Goal: Transaction & Acquisition: Obtain resource

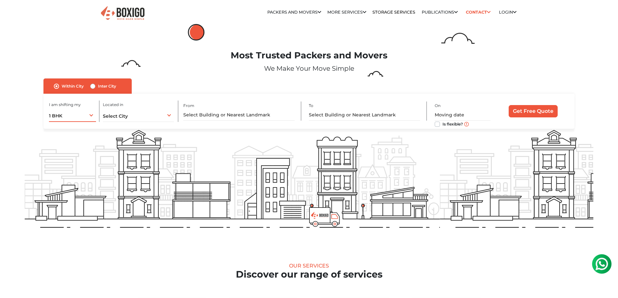
click at [80, 113] on div "1 BHK 1 BHK 2 BHK 3 BHK 3 + BHK FEW ITEMS" at bounding box center [72, 115] width 47 height 14
click at [121, 115] on span "Select City" at bounding box center [115, 116] width 25 height 6
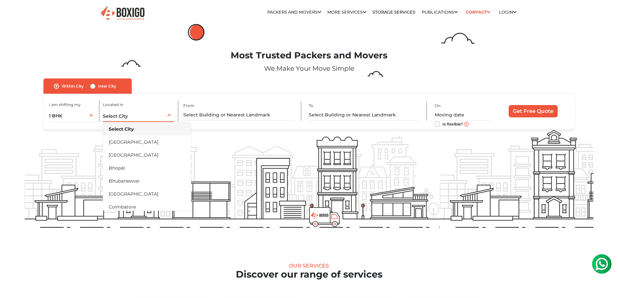
click at [123, 145] on li "[GEOGRAPHIC_DATA]" at bounding box center [147, 142] width 88 height 13
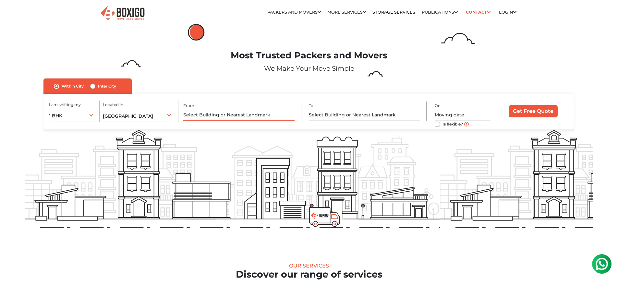
click at [203, 113] on input "text" at bounding box center [238, 114] width 111 height 11
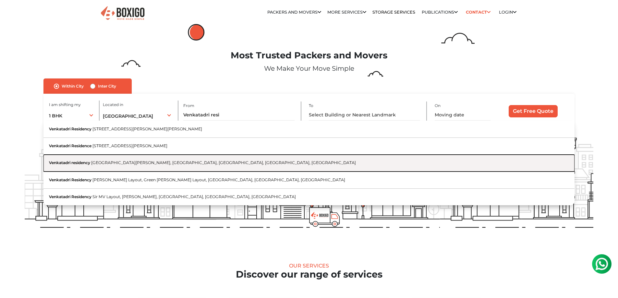
click at [164, 162] on span "[GEOGRAPHIC_DATA][PERSON_NAME], [GEOGRAPHIC_DATA], [GEOGRAPHIC_DATA], [GEOGRAPH…" at bounding box center [223, 162] width 265 height 5
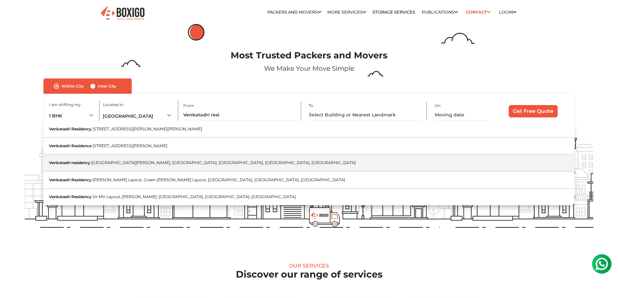
type input "Venkatadri residency, [GEOGRAPHIC_DATA], [GEOGRAPHIC_DATA][PERSON_NAME], [GEOGR…"
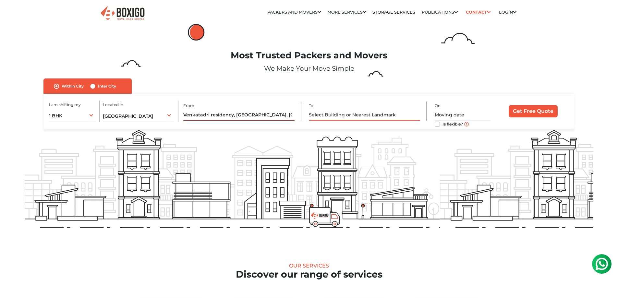
click at [324, 109] on input "text" at bounding box center [364, 114] width 111 height 11
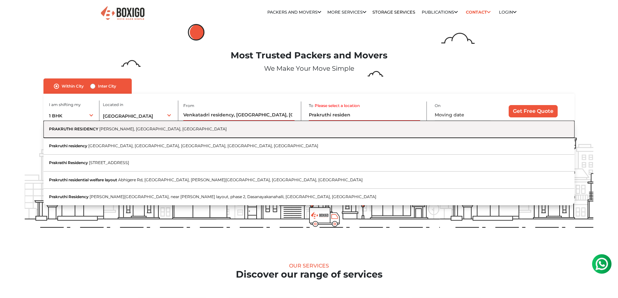
click at [267, 129] on button "PRAKRUTHI RESIDENCY [PERSON_NAME][GEOGRAPHIC_DATA], [GEOGRAPHIC_DATA], [GEOGRAP…" at bounding box center [308, 129] width 530 height 17
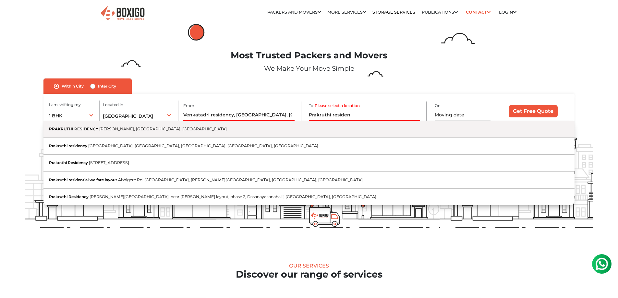
type input "PRAKRUTHI RESIDENCY, [GEOGRAPHIC_DATA], [GEOGRAPHIC_DATA], [GEOGRAPHIC_DATA]"
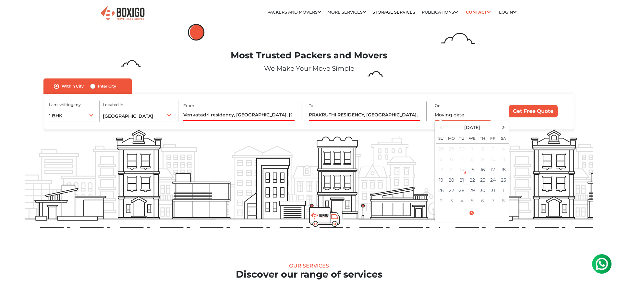
click at [453, 116] on input "text" at bounding box center [462, 114] width 56 height 11
click at [440, 180] on td "19" at bounding box center [441, 180] width 10 height 10
click at [480, 113] on input "[DATE] 12:00 AM" at bounding box center [462, 114] width 56 height 11
click at [463, 113] on input "[DATE] 12:00 AM" at bounding box center [462, 114] width 56 height 11
click at [476, 114] on input "[DATE] 12:00 AM" at bounding box center [462, 114] width 56 height 11
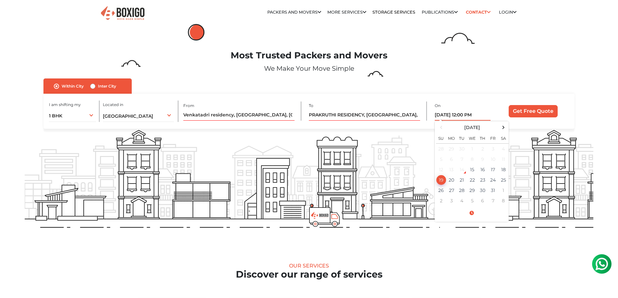
type input "[DATE] 12:00 PM"
click at [478, 99] on div "I am shifting my 1 BHK 2 BHK 3 BHK 3 + BHK FEW ITEMS 1 BHK 1 BHK 2 BHK 3 BHK 3 …" at bounding box center [308, 111] width 530 height 35
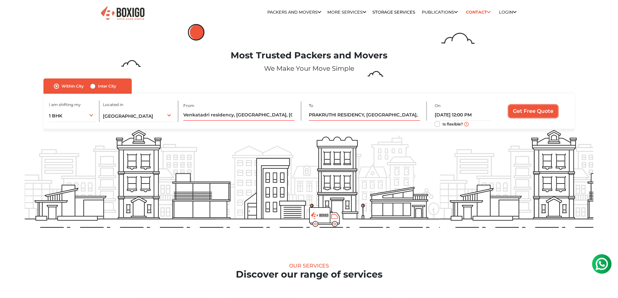
click at [529, 111] on input "Get Free Quote" at bounding box center [532, 111] width 49 height 12
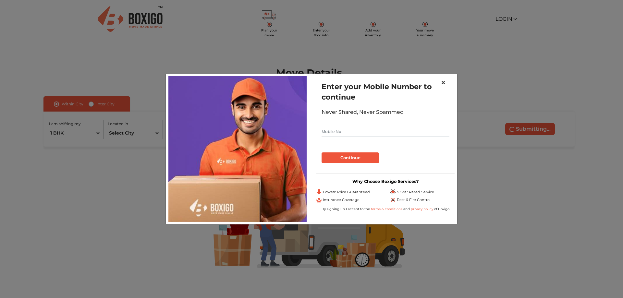
click at [442, 83] on span "×" at bounding box center [443, 82] width 5 height 9
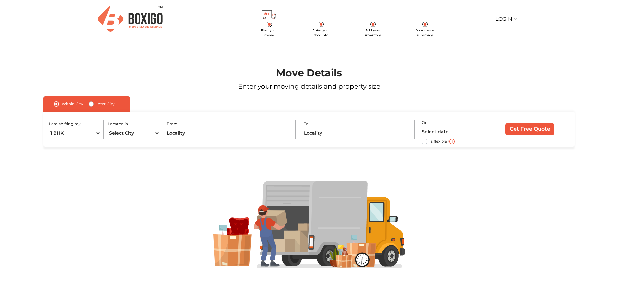
click at [96, 104] on label "Inter City" at bounding box center [105, 104] width 18 height 8
click at [91, 104] on input "Inter City" at bounding box center [91, 103] width 5 height 6
radio input "true"
click at [62, 106] on label "Within City" at bounding box center [73, 104] width 22 height 8
click at [57, 106] on input "Within City" at bounding box center [56, 103] width 5 height 6
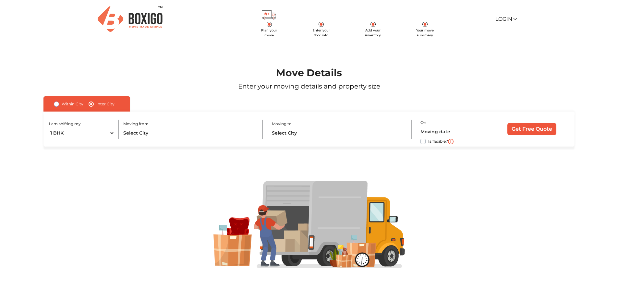
radio input "true"
click at [125, 133] on select "Select City Bangalore Bengaluru Bhopal Bhubaneswar Chennai Coimbatore Cuttack D…" at bounding box center [134, 132] width 52 height 11
select select "[GEOGRAPHIC_DATA]"
click at [108, 127] on select "Select City Bangalore Bengaluru Bhopal Bhubaneswar Chennai Coimbatore Cuttack D…" at bounding box center [134, 132] width 52 height 11
click at [187, 133] on input "text" at bounding box center [228, 132] width 122 height 11
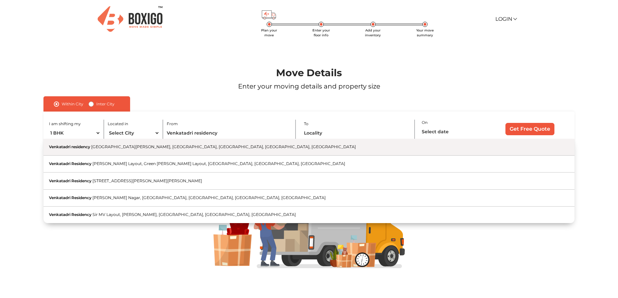
click at [192, 150] on button "Venkatadri residency Borewell Road, Palm Meadows, Nallurhalli, Whitefield, Beng…" at bounding box center [308, 147] width 530 height 17
type input "Venkatadri residency, [GEOGRAPHIC_DATA], [GEOGRAPHIC_DATA][PERSON_NAME], [GEOGR…"
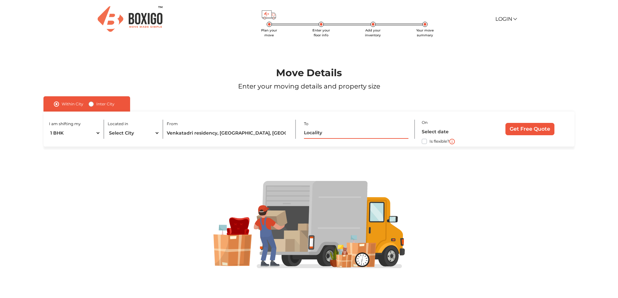
click at [338, 134] on input "text" at bounding box center [356, 132] width 104 height 11
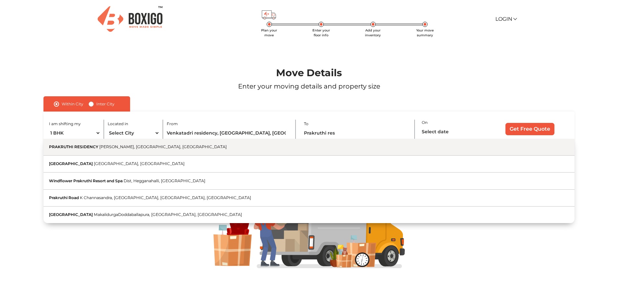
click at [296, 148] on button "PRAKRUTHI RESIDENCY Gunjur Palya, Bengaluru, Karnataka" at bounding box center [308, 147] width 530 height 17
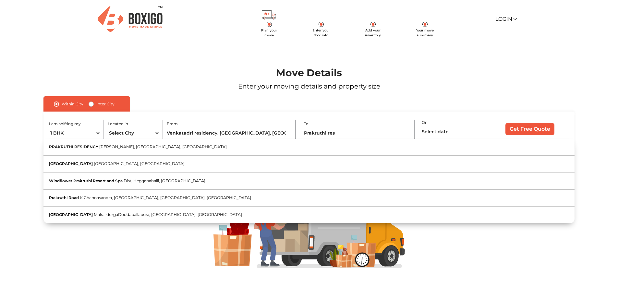
type input "PRAKRUTHI RESIDENCY, [GEOGRAPHIC_DATA], [GEOGRAPHIC_DATA], [GEOGRAPHIC_DATA]"
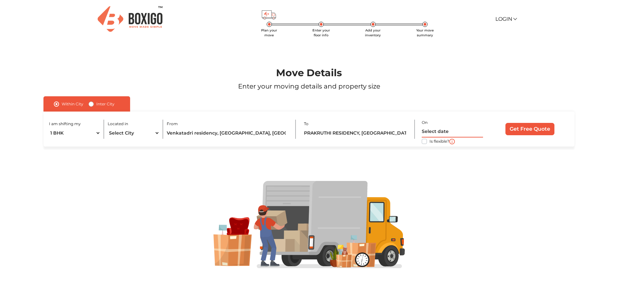
click at [462, 136] on input "text" at bounding box center [451, 131] width 61 height 11
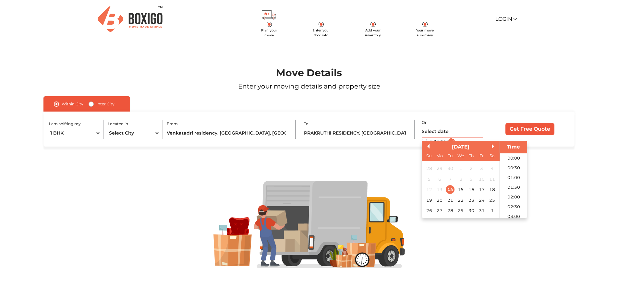
scroll to position [391, 0]
click at [428, 199] on div "19" at bounding box center [428, 200] width 9 height 9
type input "19/10/2025 12:00 AM"
click at [401, 142] on div "I am shifting my 1 BHK 2 BHK 3 BHK 3 + BHK FEW ITEMS Located in Select City Ban…" at bounding box center [308, 129] width 530 height 35
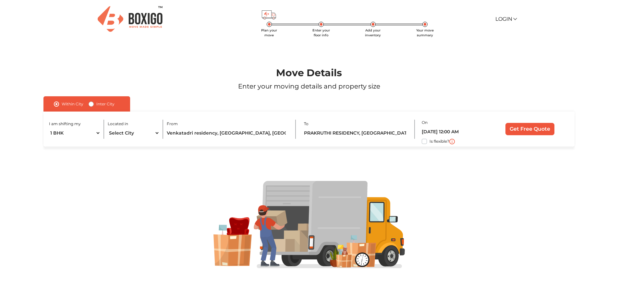
click at [429, 141] on label "Is flexible?" at bounding box center [439, 140] width 20 height 7
click at [49, 141] on input "Is flexible?" at bounding box center [45, 140] width 5 height 6
click at [429, 141] on label "Is flexible?" at bounding box center [439, 140] width 20 height 7
click at [49, 141] on input "Is flexible?" at bounding box center [45, 140] width 5 height 6
checkbox input "false"
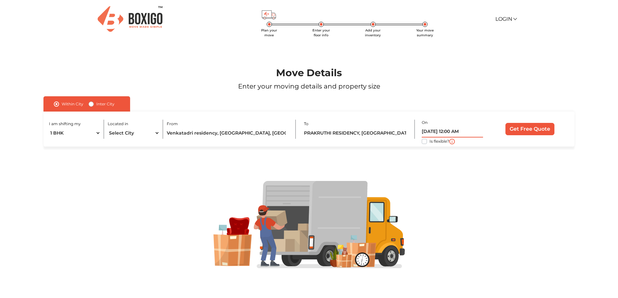
click at [455, 130] on input "19/10/2025 12:00 AM" at bounding box center [451, 131] width 61 height 11
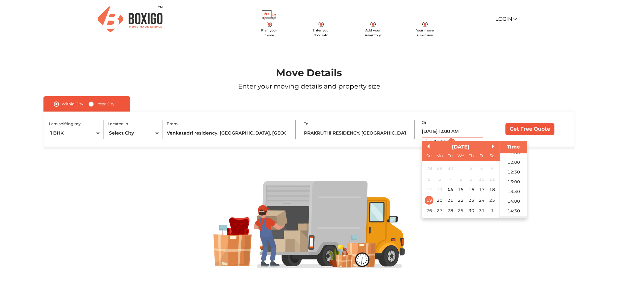
scroll to position [227, 0]
click at [513, 166] on li "12:00" at bounding box center [514, 165] width 28 height 10
type input "19/10/2025 12:00 PM"
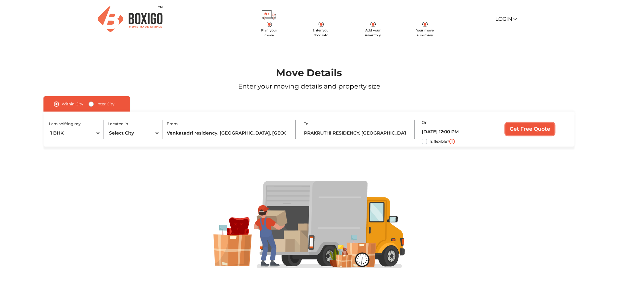
click at [519, 127] on input "Get Free Quote" at bounding box center [529, 129] width 49 height 12
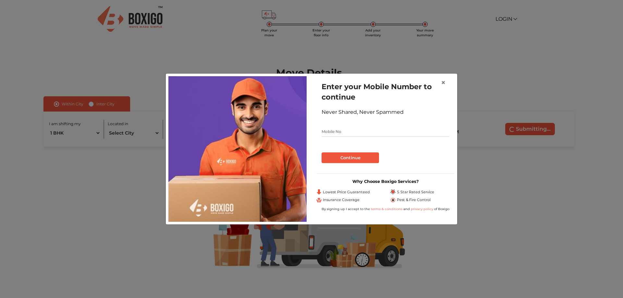
click at [375, 136] on input "text" at bounding box center [385, 131] width 128 height 10
type input "8249566741"
click at [363, 157] on button "Continue" at bounding box center [349, 157] width 57 height 11
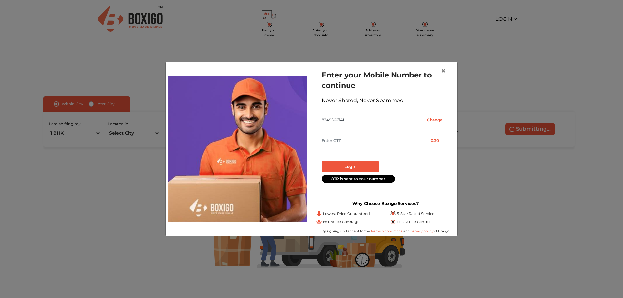
click at [366, 144] on input "text" at bounding box center [370, 141] width 98 height 10
click at [369, 136] on input "text" at bounding box center [370, 141] width 98 height 10
type input "1537"
click at [356, 164] on button "Login" at bounding box center [349, 166] width 57 height 11
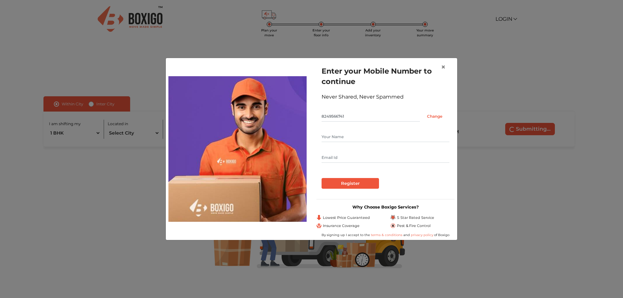
click at [381, 138] on input "text" at bounding box center [385, 137] width 128 height 10
type input "Sarthak Mohanty"
type input "sarthakmig@gmail.com"
click at [355, 188] on input "Register" at bounding box center [349, 183] width 57 height 11
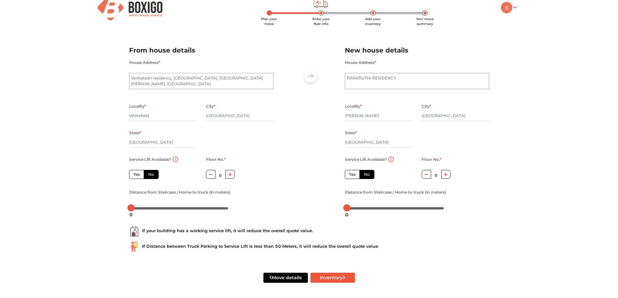
scroll to position [12, 0]
click at [133, 174] on label "Yes" at bounding box center [136, 174] width 15 height 9
click at [133, 174] on input "Yes" at bounding box center [135, 173] width 4 height 4
radio input "true"
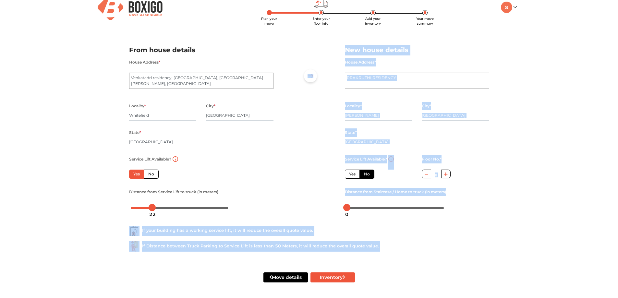
drag, startPoint x: 134, startPoint y: 208, endPoint x: 152, endPoint y: 207, distance: 17.9
click at [152, 207] on body "Plan your move Enter your floor info Add your inventory Your move summary My Mo…" at bounding box center [309, 137] width 618 height 298
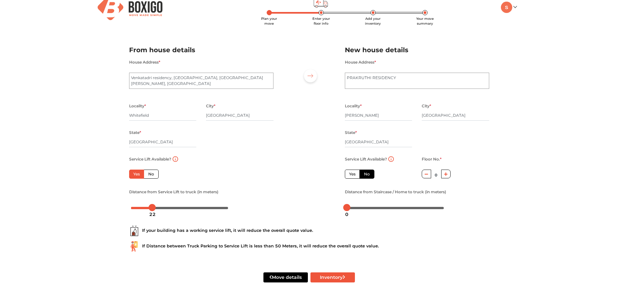
click at [101, 198] on div "Plan your move Enter your floor info Add your inventory Your move summary My Mo…" at bounding box center [309, 143] width 618 height 310
drag, startPoint x: 154, startPoint y: 206, endPoint x: 161, endPoint y: 205, distance: 7.2
click at [161, 205] on div at bounding box center [159, 207] width 7 height 7
click at [445, 172] on icon "button" at bounding box center [446, 174] width 4 height 4
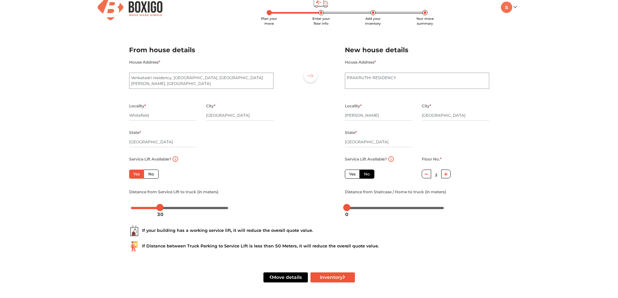
click at [445, 172] on icon "button" at bounding box center [446, 174] width 4 height 4
type input "3"
click at [466, 191] on div "Distance from Staircase / Home to truck (in meters)" at bounding box center [417, 200] width 144 height 25
drag, startPoint x: 348, startPoint y: 207, endPoint x: 377, endPoint y: 210, distance: 29.6
click at [377, 210] on body "Plan your move Enter your floor info Add your inventory Your move summary My Mo…" at bounding box center [309, 137] width 618 height 298
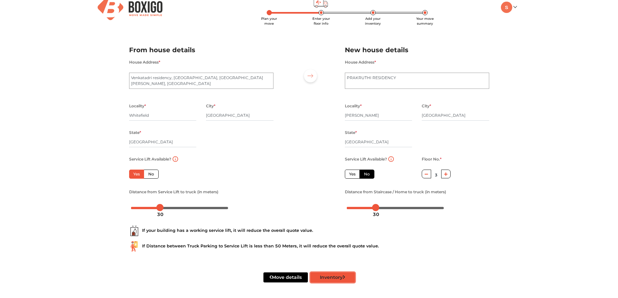
click at [335, 278] on button "Inventory" at bounding box center [332, 277] width 44 height 10
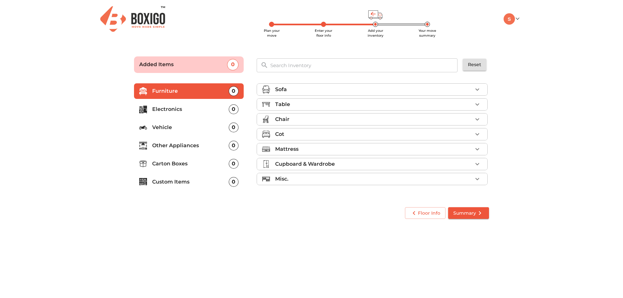
click at [457, 90] on div "Sofa" at bounding box center [373, 90] width 197 height 8
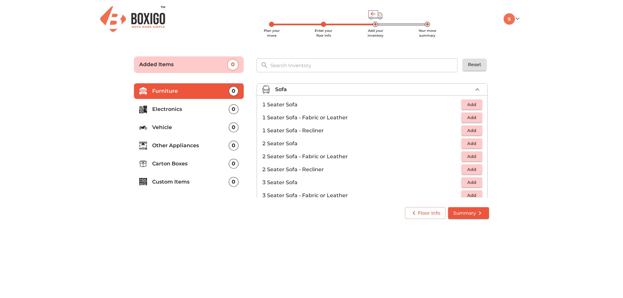
click at [459, 89] on div "Sofa" at bounding box center [373, 90] width 197 height 8
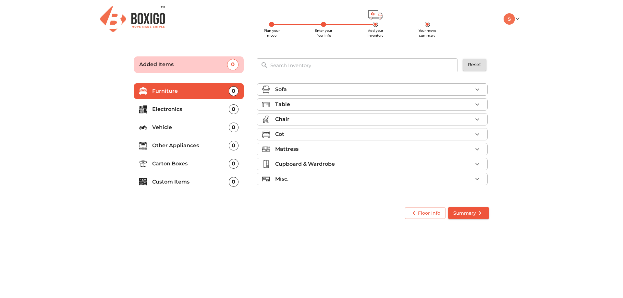
click at [457, 107] on div "Table" at bounding box center [373, 105] width 197 height 8
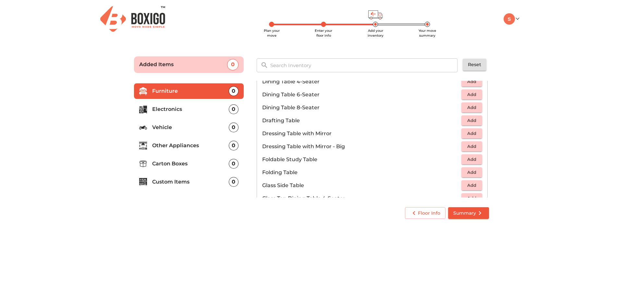
scroll to position [162, 0]
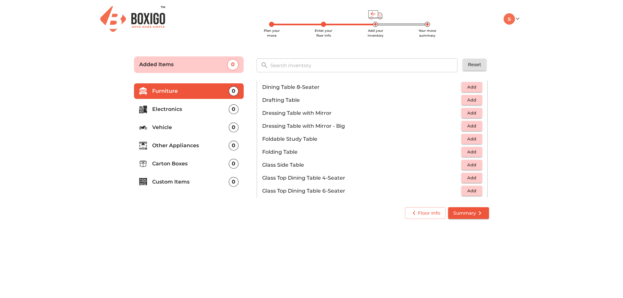
click at [465, 151] on span "Add" at bounding box center [471, 151] width 14 height 7
click at [475, 152] on icon "button" at bounding box center [477, 152] width 5 height 5
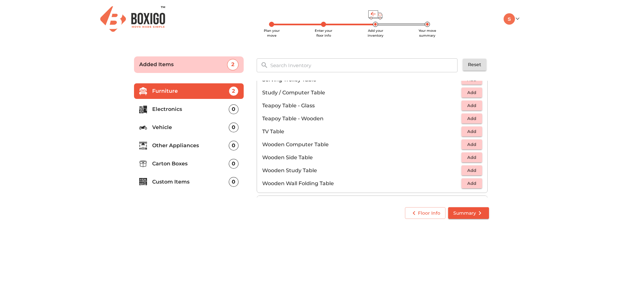
scroll to position [357, 0]
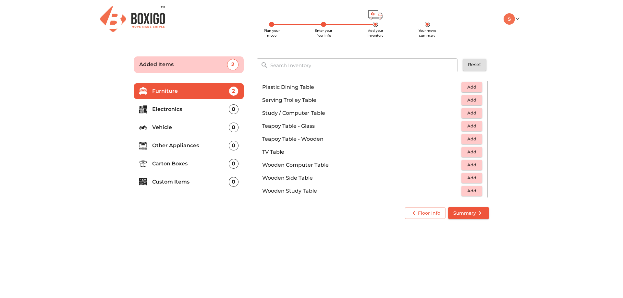
click at [461, 138] on button "Add" at bounding box center [471, 139] width 21 height 10
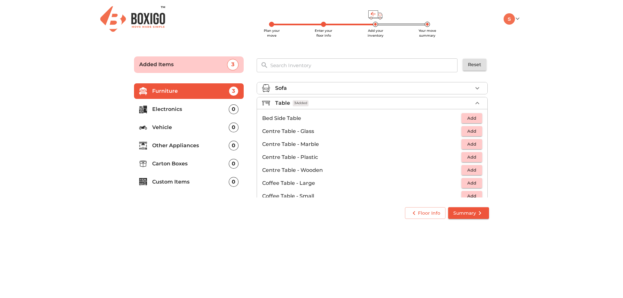
scroll to position [0, 0]
click at [473, 104] on icon "button" at bounding box center [477, 105] width 8 height 8
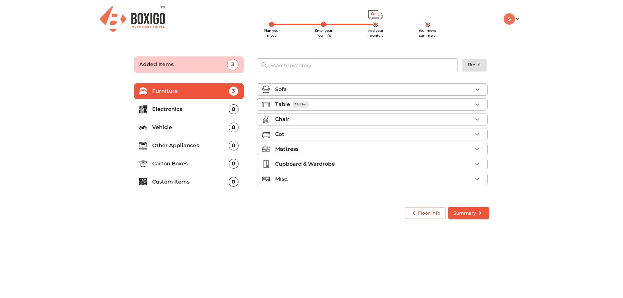
click at [480, 119] on icon "button" at bounding box center [477, 119] width 8 height 8
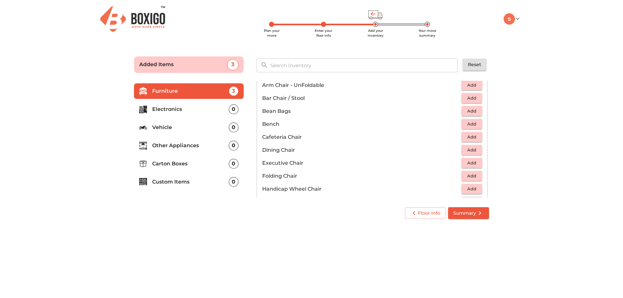
scroll to position [65, 0]
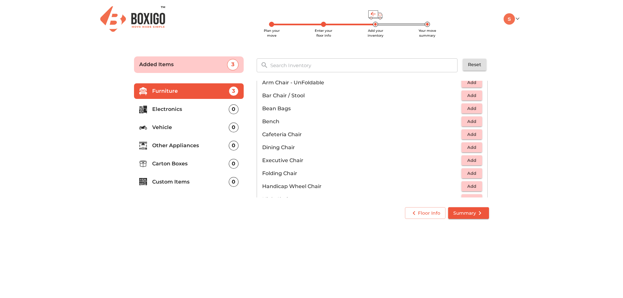
click at [466, 161] on span "Add" at bounding box center [471, 160] width 14 height 7
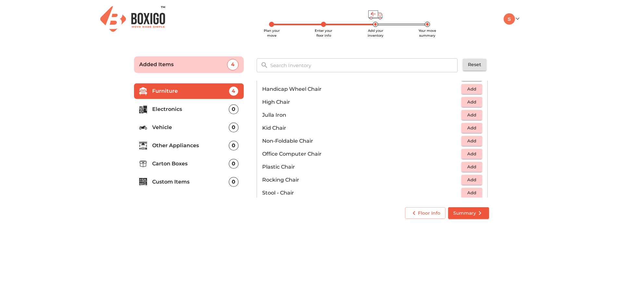
click at [464, 154] on span "Add" at bounding box center [471, 153] width 14 height 7
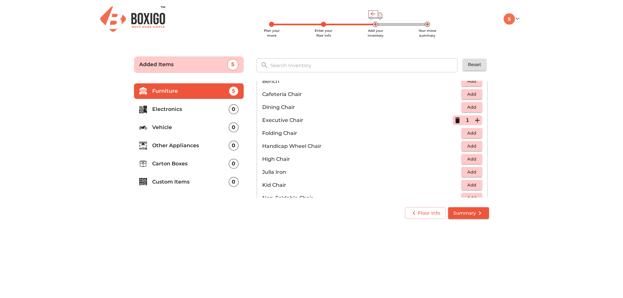
scroll to position [97, 0]
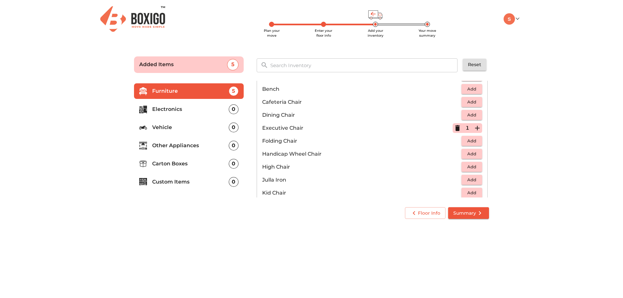
click at [455, 128] on icon "button" at bounding box center [457, 128] width 5 height 6
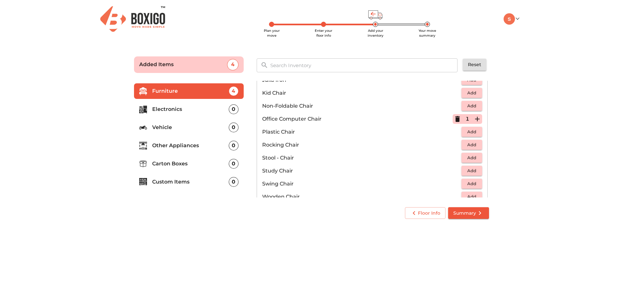
scroll to position [195, 0]
click at [466, 134] on span "Add" at bounding box center [471, 134] width 14 height 7
click at [475, 134] on icon "button" at bounding box center [477, 134] width 5 height 5
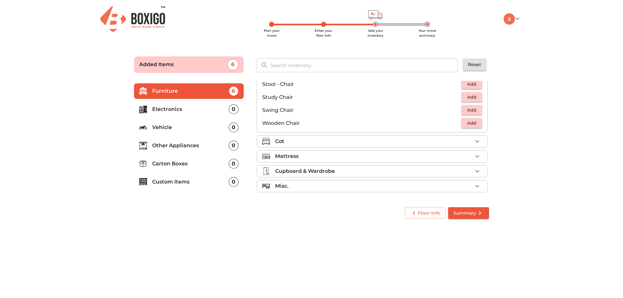
click at [431, 141] on div "Cot" at bounding box center [373, 141] width 197 height 8
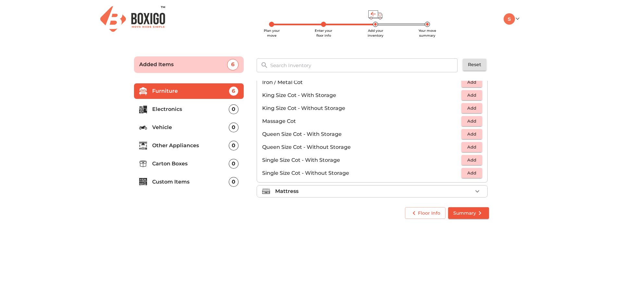
scroll to position [173, 0]
click at [469, 131] on span "Add" at bounding box center [471, 131] width 14 height 7
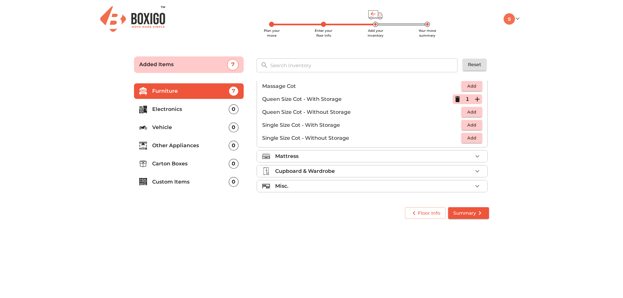
click at [460, 159] on div "Mattress" at bounding box center [373, 156] width 197 height 8
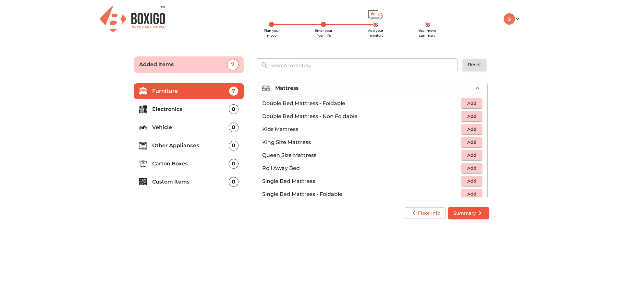
scroll to position [63, 0]
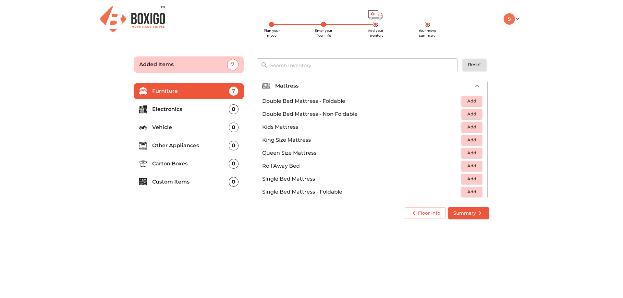
click at [468, 152] on span "Add" at bounding box center [471, 152] width 14 height 7
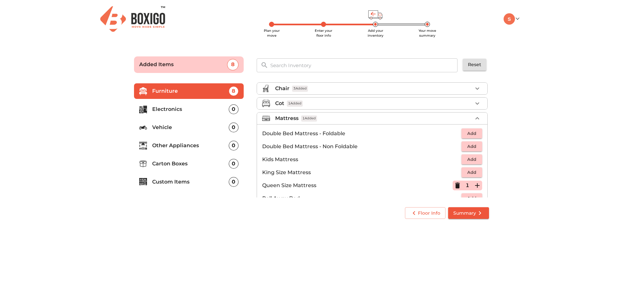
click at [469, 134] on span "Add" at bounding box center [471, 133] width 14 height 7
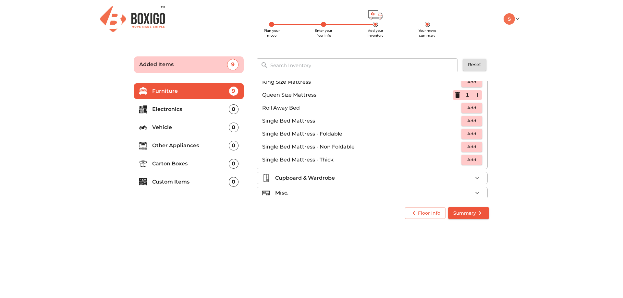
scroll to position [128, 0]
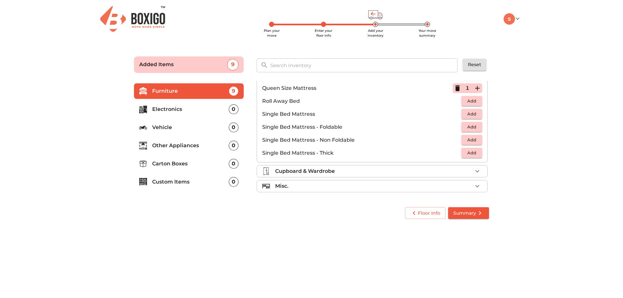
click at [434, 167] on div "Cupboard & Wardrobe" at bounding box center [373, 171] width 197 height 8
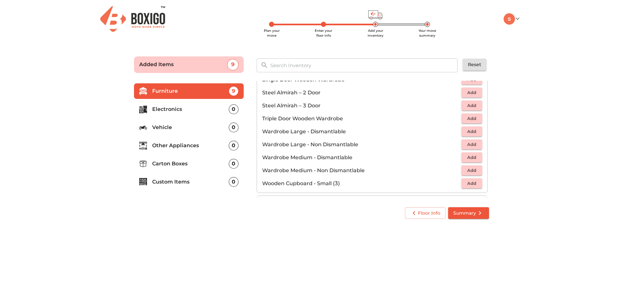
scroll to position [219, 0]
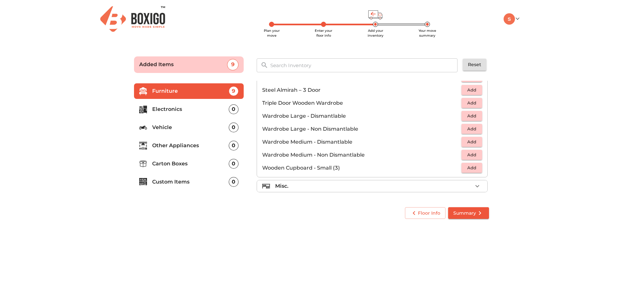
click at [401, 187] on div "Misc." at bounding box center [373, 186] width 197 height 8
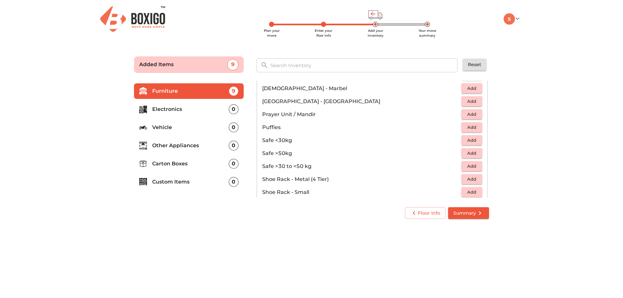
scroll to position [349, 0]
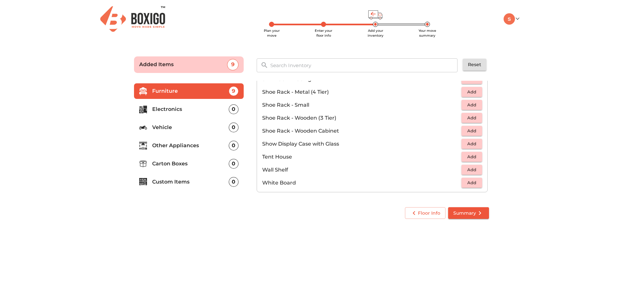
click at [196, 106] on p "Electronics" at bounding box center [190, 109] width 77 height 8
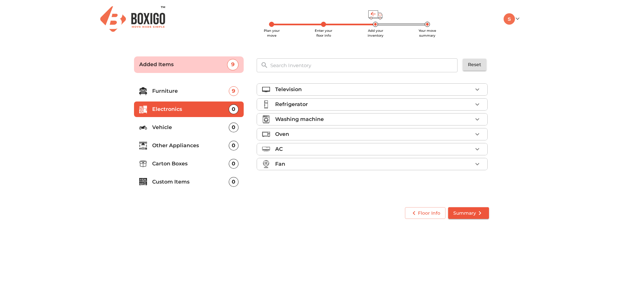
scroll to position [0, 0]
click at [305, 104] on p "Refrigerator" at bounding box center [291, 105] width 33 height 8
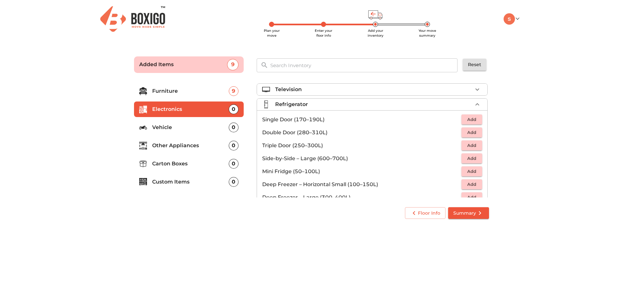
click at [468, 119] on span "Add" at bounding box center [471, 119] width 14 height 7
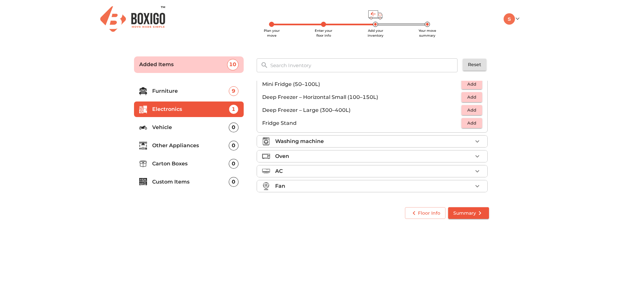
click at [418, 134] on ul "Television Refrigerator 1 Added Single Door (170–190L) 1 Double Door (280–310L)…" at bounding box center [371, 96] width 231 height 204
click at [430, 139] on div "Washing machine" at bounding box center [373, 141] width 197 height 8
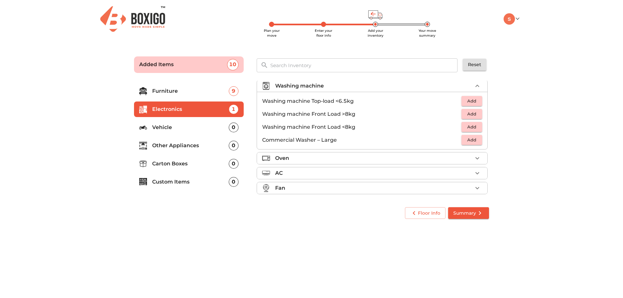
scroll to position [30, 0]
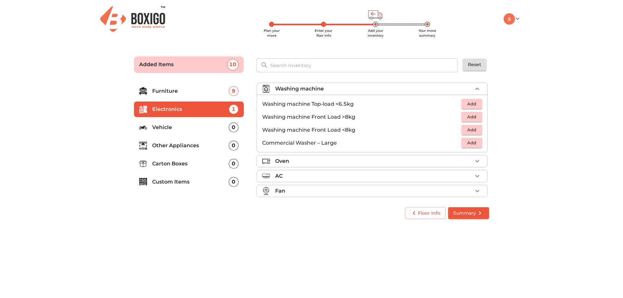
click at [470, 101] on span "Add" at bounding box center [471, 103] width 14 height 7
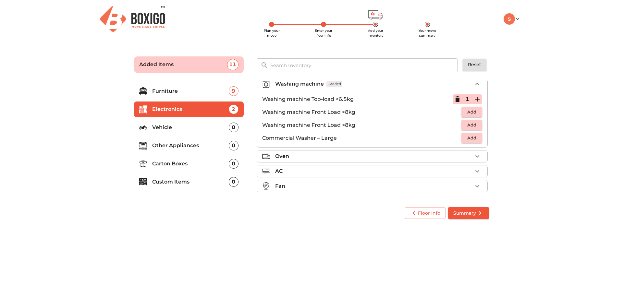
click at [448, 160] on li "Oven" at bounding box center [372, 156] width 230 height 12
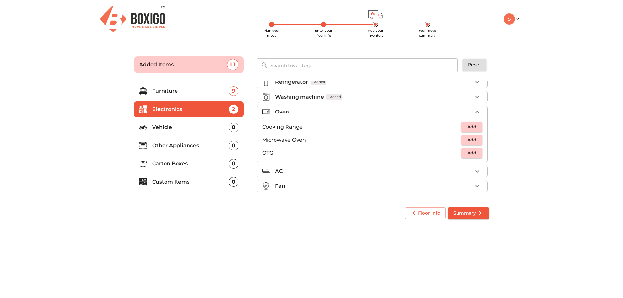
scroll to position [22, 0]
click at [471, 138] on span "Add" at bounding box center [471, 139] width 14 height 7
click at [460, 180] on div "Fan" at bounding box center [371, 186] width 231 height 12
click at [453, 181] on li "Fan" at bounding box center [372, 186] width 230 height 12
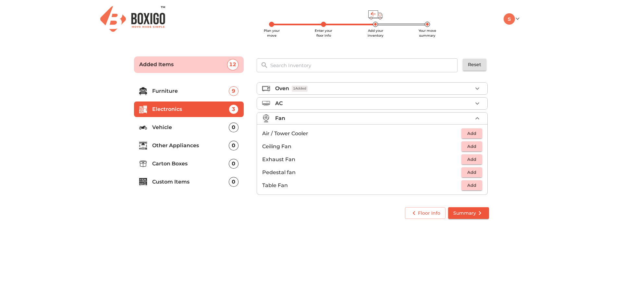
scroll to position [48, 0]
click at [465, 174] on button "Add" at bounding box center [471, 170] width 21 height 10
click at [189, 122] on li "Vehicle 0" at bounding box center [189, 128] width 110 height 16
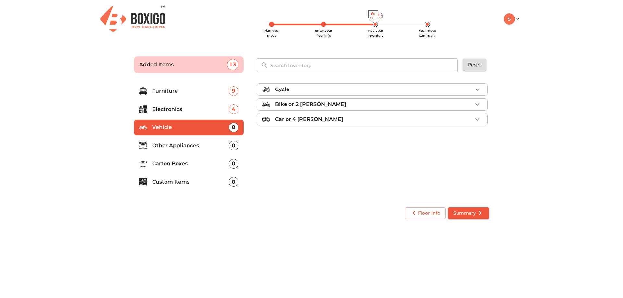
click at [195, 140] on li "Other Appliances 0" at bounding box center [189, 146] width 110 height 16
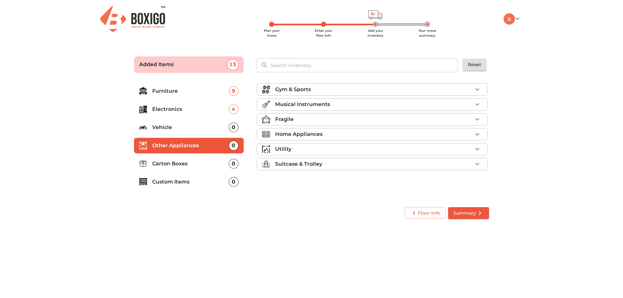
click at [354, 86] on div "Gym & Sports" at bounding box center [373, 90] width 197 height 8
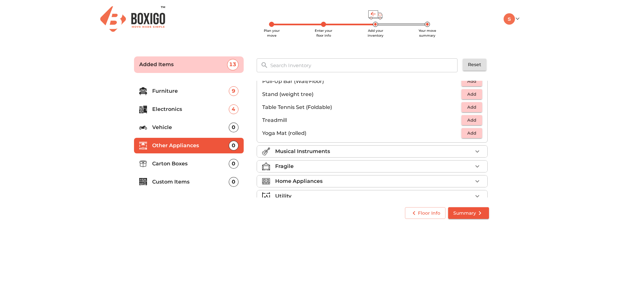
scroll to position [195, 0]
click at [350, 146] on div "Musical Instruments" at bounding box center [373, 149] width 197 height 8
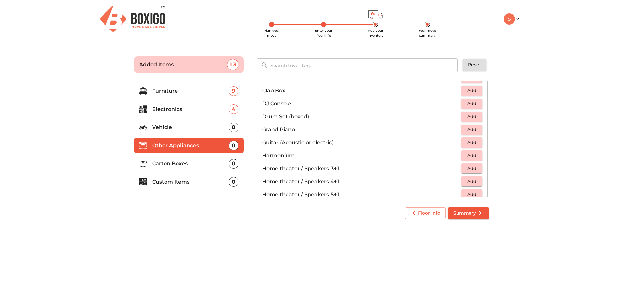
scroll to position [32, 0]
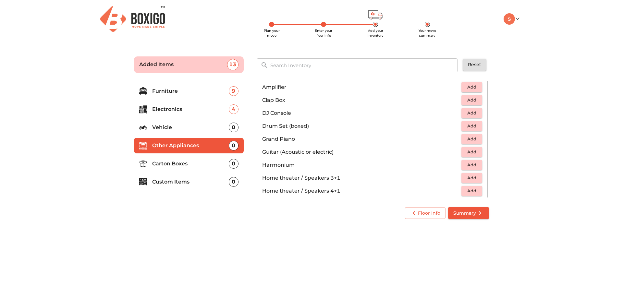
click at [464, 152] on span "Add" at bounding box center [471, 151] width 14 height 7
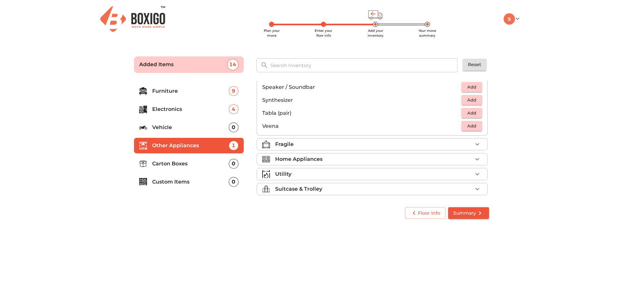
scroll to position [230, 0]
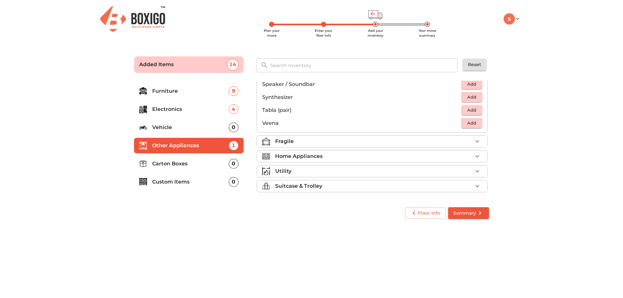
click at [346, 140] on div "Fragile" at bounding box center [373, 141] width 197 height 8
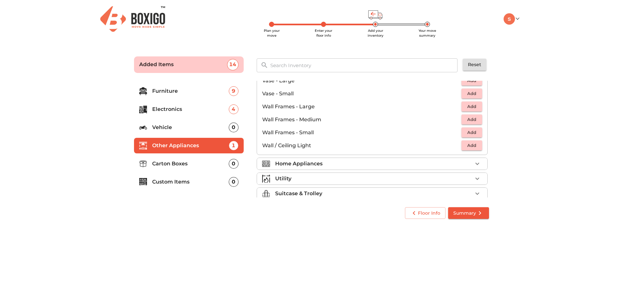
scroll to position [437, 0]
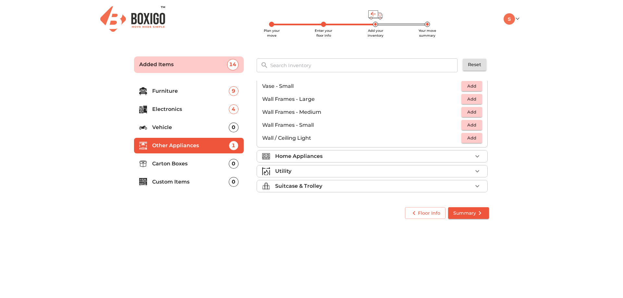
click at [467, 157] on div "Home Appliances" at bounding box center [373, 156] width 197 height 8
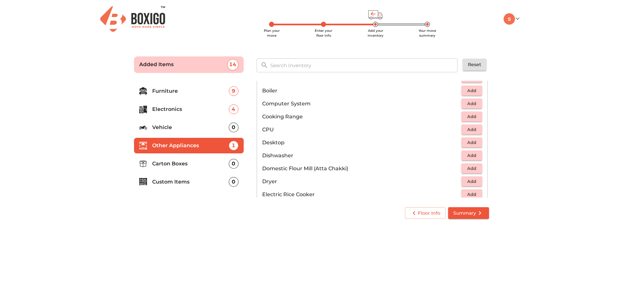
scroll to position [113, 0]
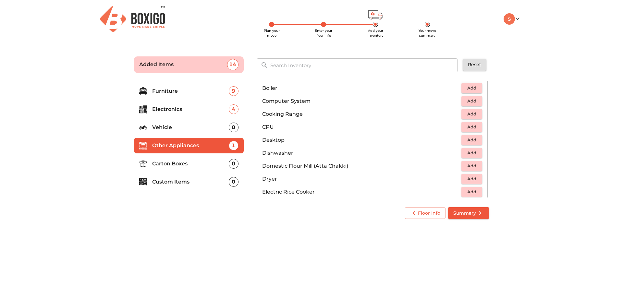
click at [467, 126] on span "Add" at bounding box center [471, 126] width 14 height 7
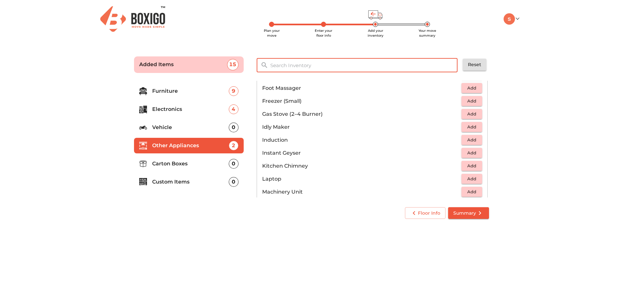
click at [325, 65] on input "text" at bounding box center [364, 65] width 196 height 14
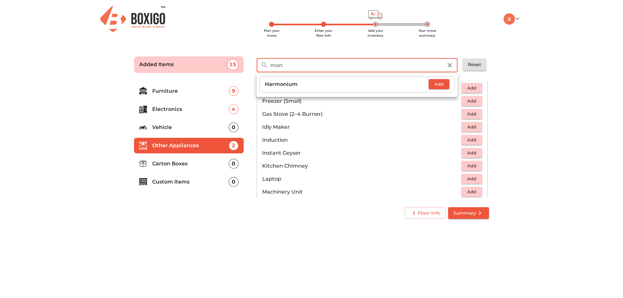
type input "moni"
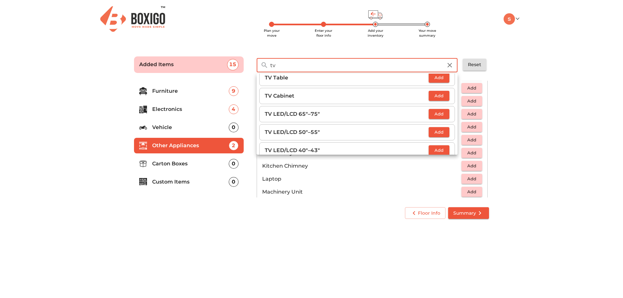
scroll to position [5, 0]
type input "tv"
click at [527, 148] on main "Plan your move Enter your floor info Add your inventory Your move summary Added…" at bounding box center [311, 136] width 623 height 178
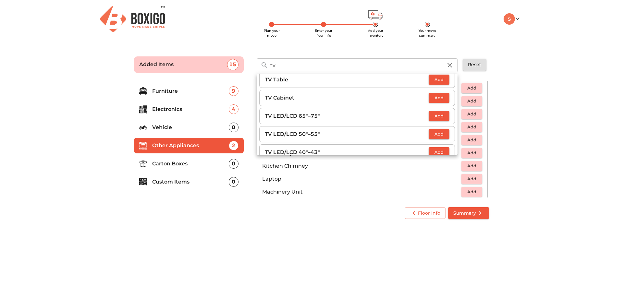
click at [512, 112] on main "Plan your move Enter your floor info Add your inventory Your move summary Added…" at bounding box center [311, 136] width 623 height 178
click at [453, 66] on icon "button" at bounding box center [449, 65] width 8 height 8
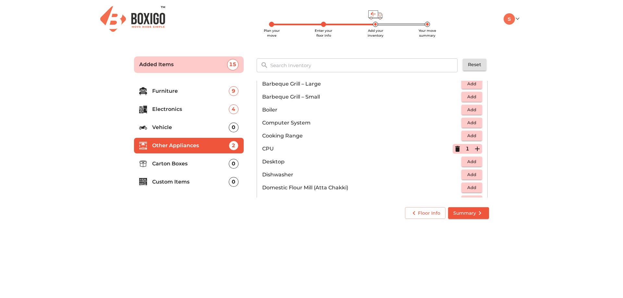
scroll to position [94, 0]
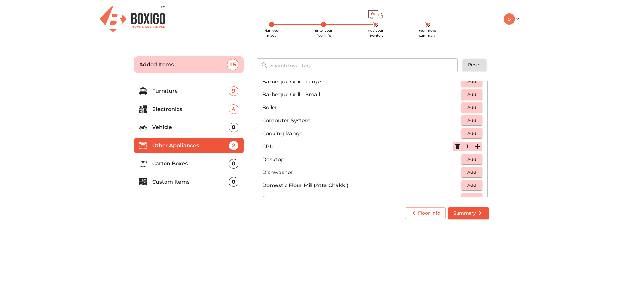
click at [455, 146] on icon "button" at bounding box center [457, 147] width 5 height 6
click at [474, 157] on span "Add" at bounding box center [471, 159] width 14 height 7
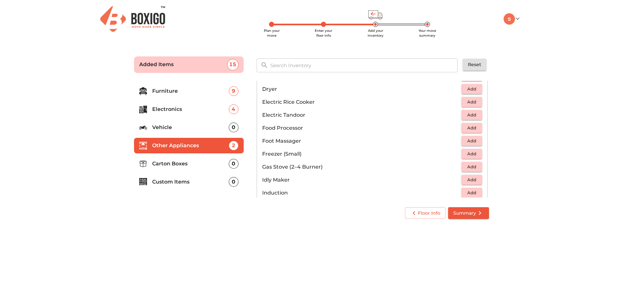
scroll to position [223, 0]
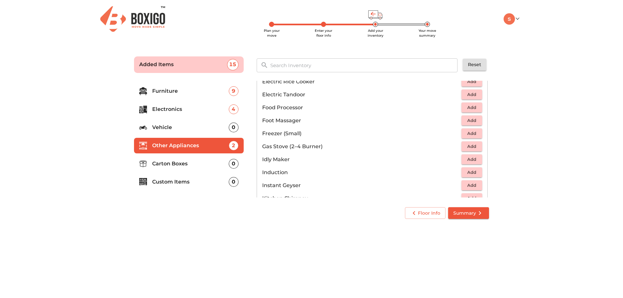
click at [468, 146] on span "Add" at bounding box center [471, 146] width 14 height 7
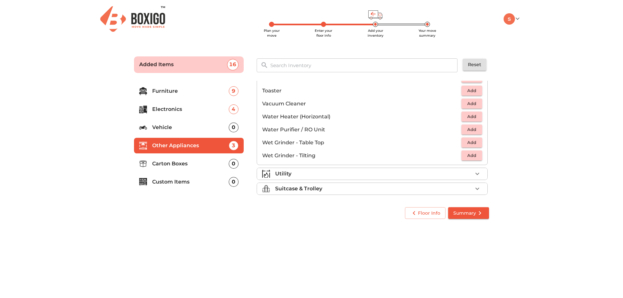
scroll to position [450, 0]
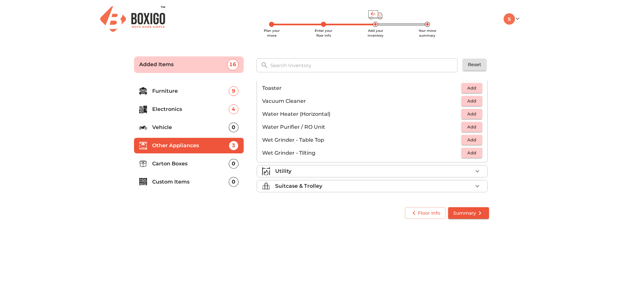
click at [400, 172] on div "Utility" at bounding box center [373, 171] width 197 height 8
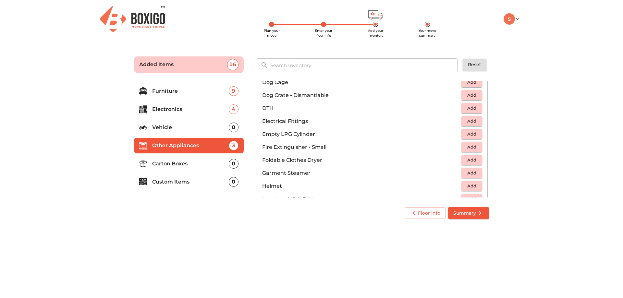
scroll to position [227, 0]
click at [311, 67] on input "text" at bounding box center [364, 65] width 196 height 14
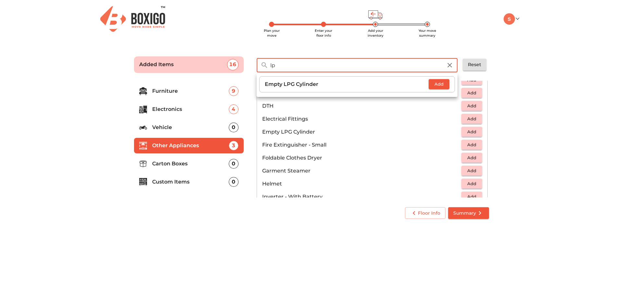
type input "lp"
click at [536, 116] on main "Plan your move Enter your floor info Add your inventory Your move summary Added…" at bounding box center [311, 136] width 623 height 178
click at [449, 65] on icon "button" at bounding box center [449, 65] width 8 height 8
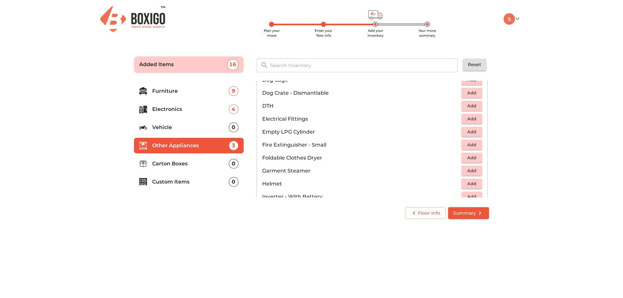
click at [474, 132] on span "Add" at bounding box center [471, 131] width 14 height 7
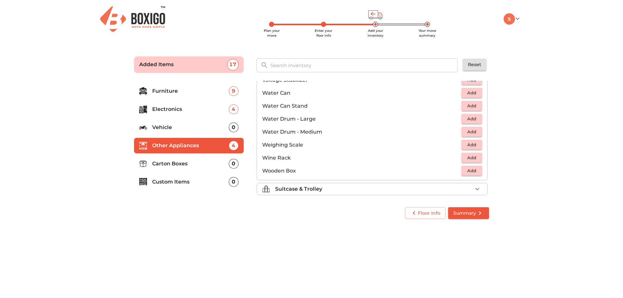
click at [382, 185] on div "Suitcase & Trolley" at bounding box center [373, 189] width 197 height 8
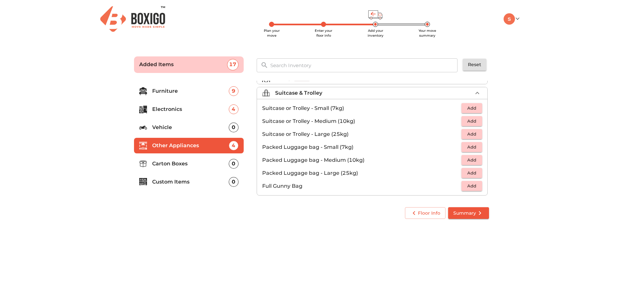
scroll to position [74, 0]
click at [466, 156] on span "Add" at bounding box center [471, 156] width 14 height 7
click at [474, 155] on icon "button" at bounding box center [477, 157] width 8 height 8
click at [514, 166] on main "Plan your move Enter your floor info Add your inventory Your move summary Added…" at bounding box center [311, 136] width 623 height 178
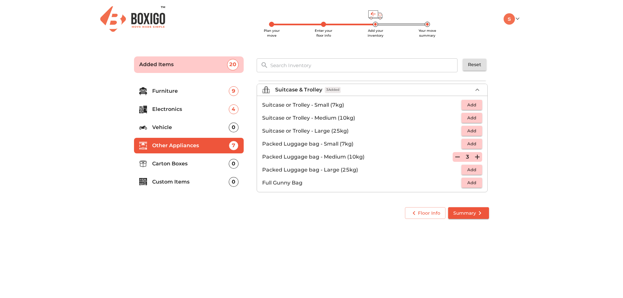
click at [198, 164] on p "Carton Boxes" at bounding box center [190, 164] width 77 height 8
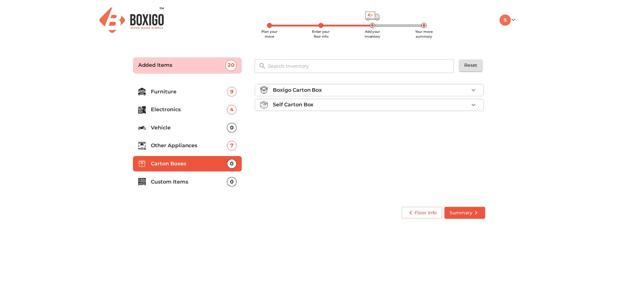
scroll to position [0, 0]
click at [205, 182] on p "Custom Items" at bounding box center [190, 182] width 77 height 8
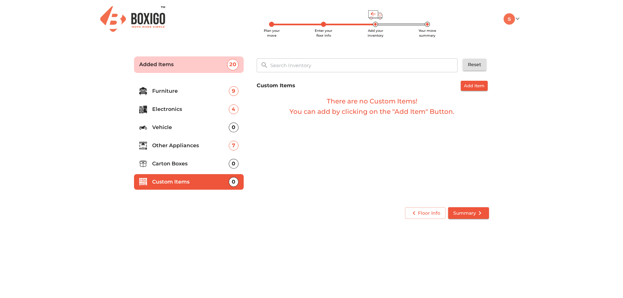
click at [463, 215] on span "Summary" at bounding box center [468, 213] width 30 height 8
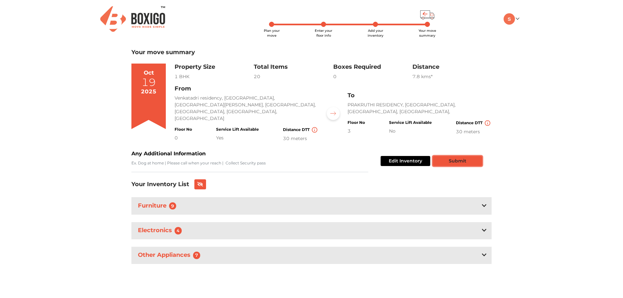
click at [468, 156] on button "Submit" at bounding box center [457, 161] width 49 height 10
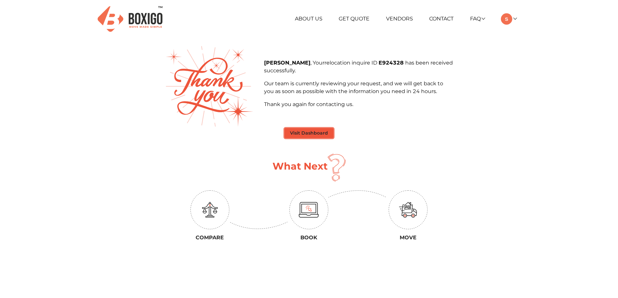
click at [322, 134] on button "Visit Dashboard" at bounding box center [308, 133] width 49 height 10
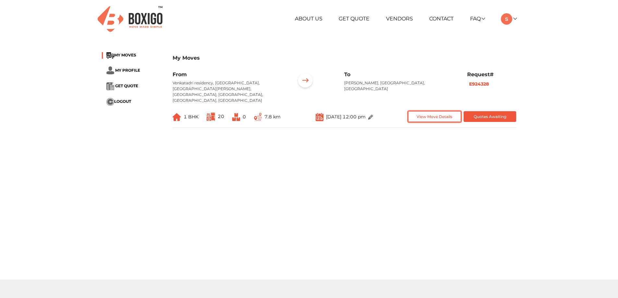
click at [420, 111] on button "View Move Details" at bounding box center [434, 116] width 53 height 11
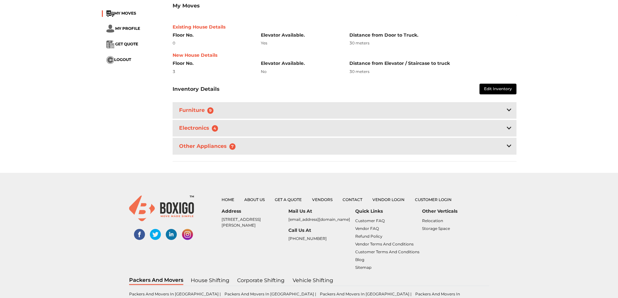
scroll to position [162, 0]
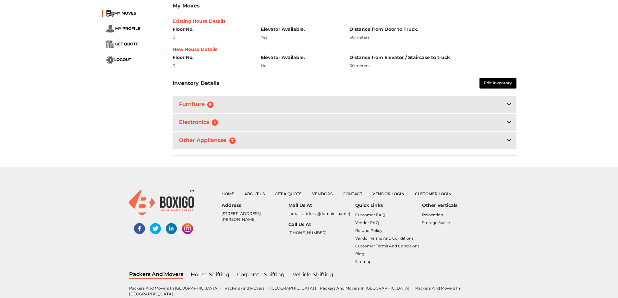
click at [455, 96] on div "Furniture 9" at bounding box center [344, 104] width 344 height 17
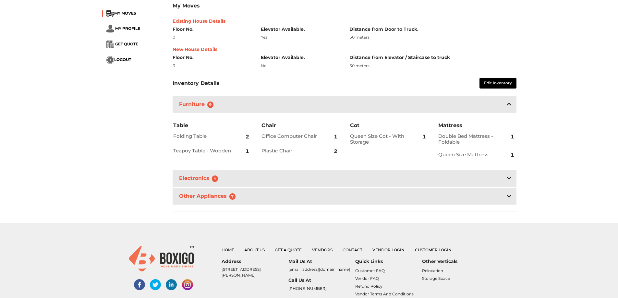
click at [455, 96] on div "Furniture 9" at bounding box center [344, 104] width 344 height 17
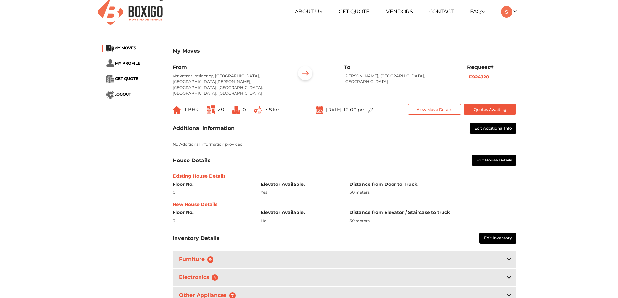
scroll to position [0, 0]
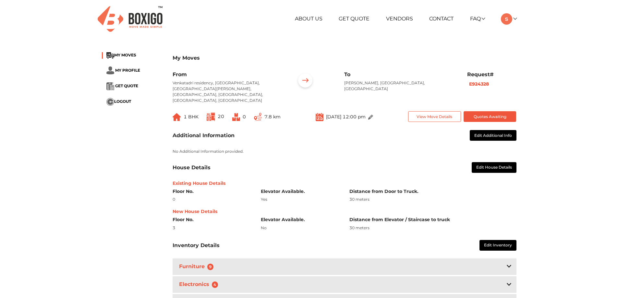
click at [398, 15] on ul "About Us Get Quote Vendors Contact FAQ Customer FAQ Vendor FAQ My Moves My Prof…" at bounding box center [379, 18] width 273 height 11
click at [399, 19] on link "Vendors" at bounding box center [399, 19] width 27 height 6
